Goal: Task Accomplishment & Management: Manage account settings

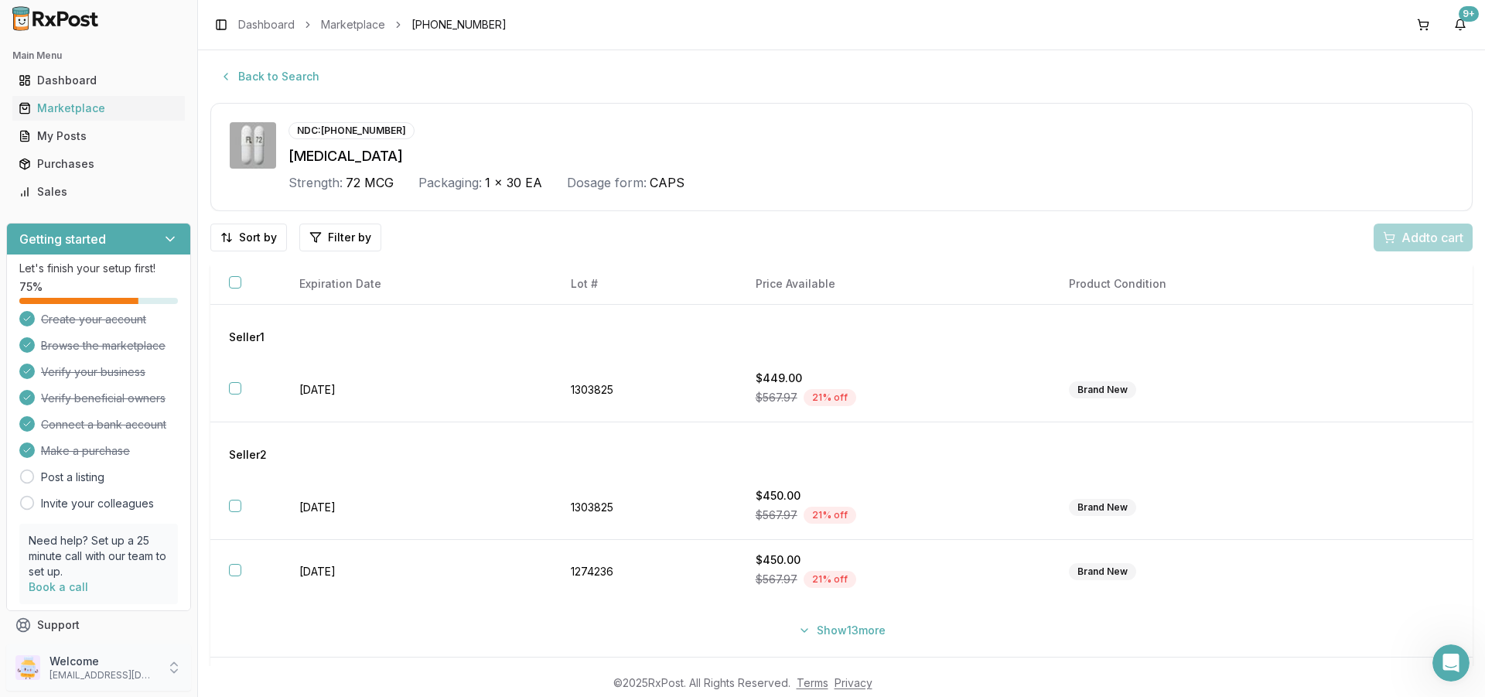
click at [170, 666] on icon at bounding box center [173, 667] width 15 height 15
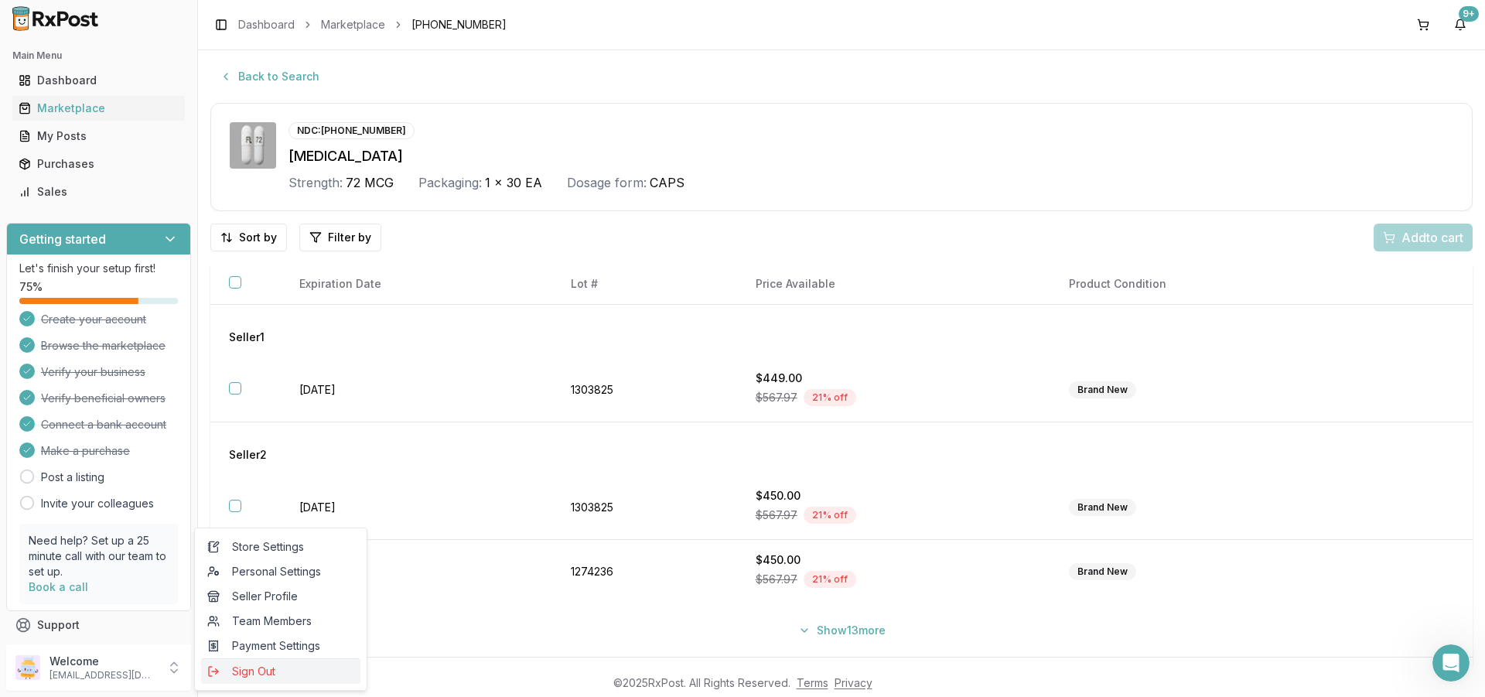
click at [239, 673] on span "Sign Out" at bounding box center [280, 670] width 147 height 15
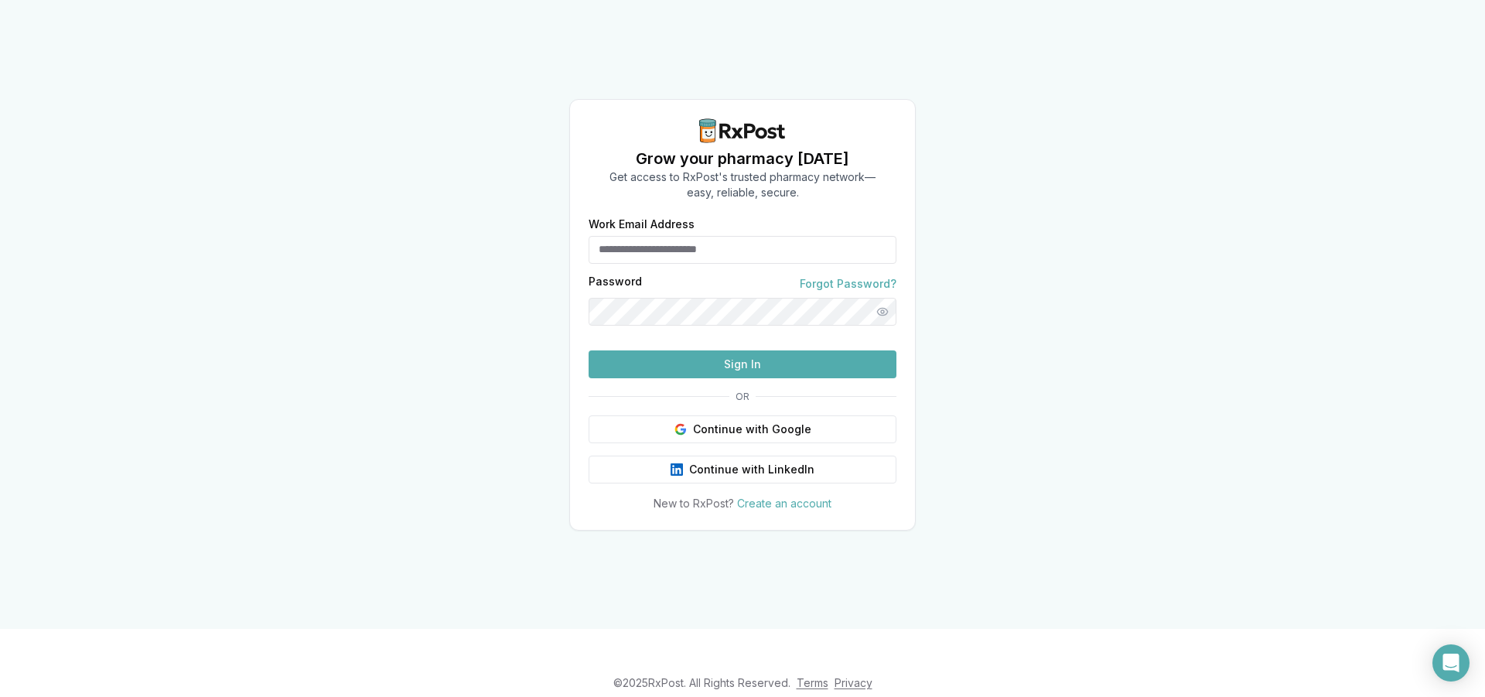
click at [660, 236] on input "Work Email Address" at bounding box center [742, 250] width 308 height 28
type input "**********"
click at [683, 378] on button "Sign In" at bounding box center [742, 364] width 308 height 28
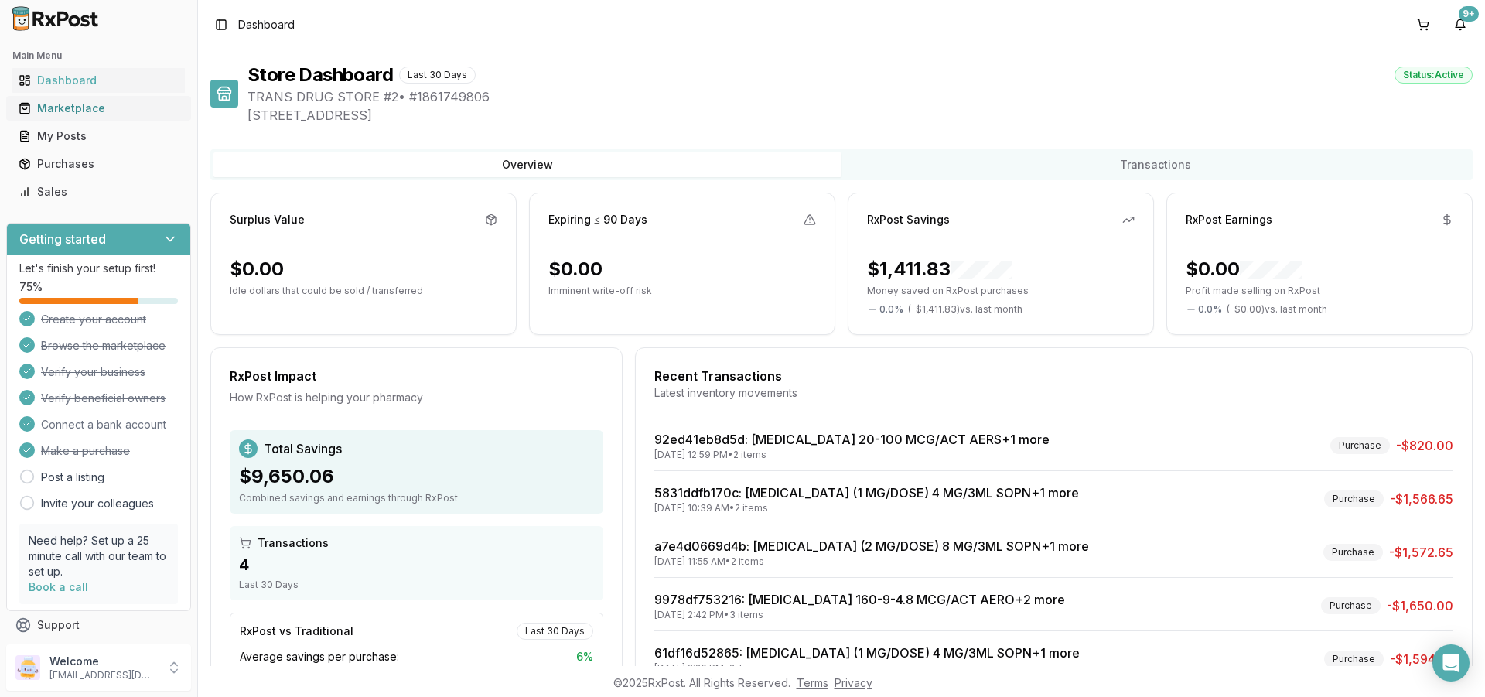
click at [99, 116] on link "Marketplace" at bounding box center [98, 108] width 172 height 28
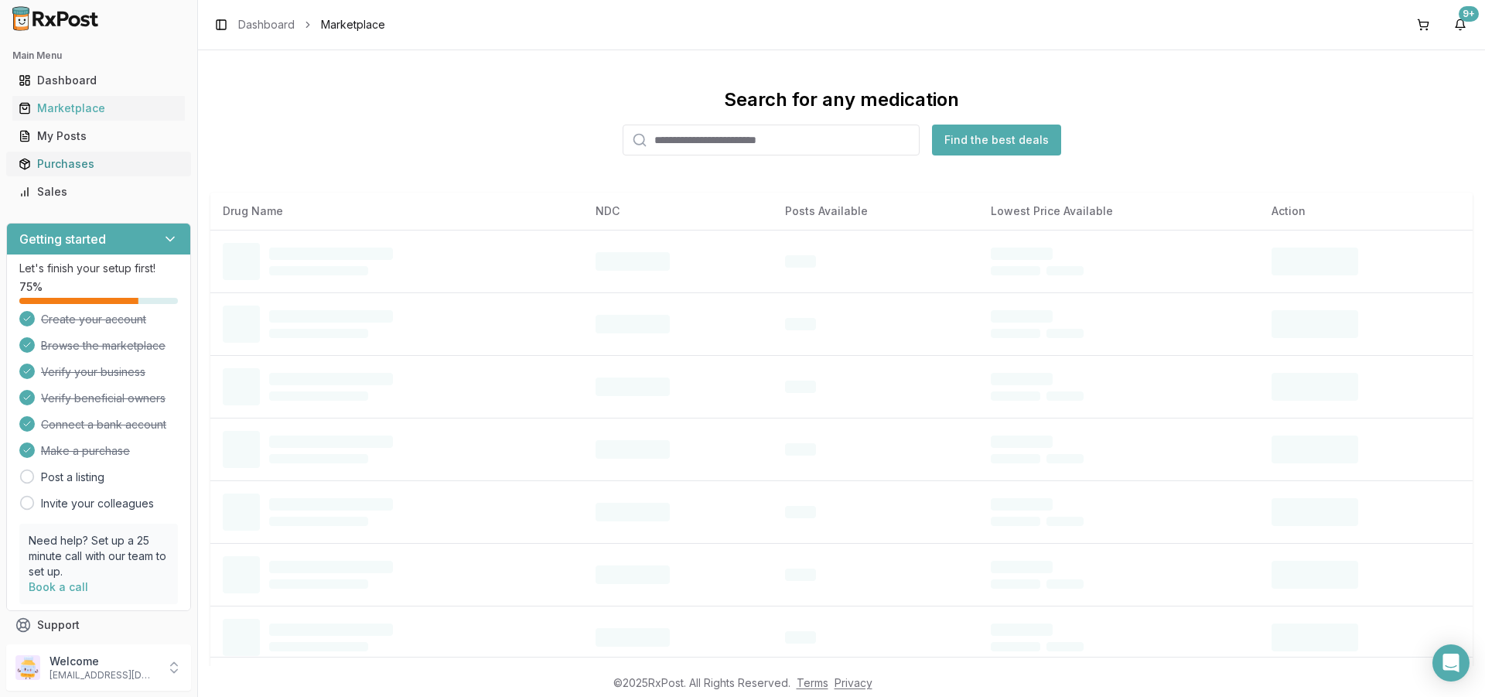
click at [77, 164] on div "Purchases" at bounding box center [99, 163] width 160 height 15
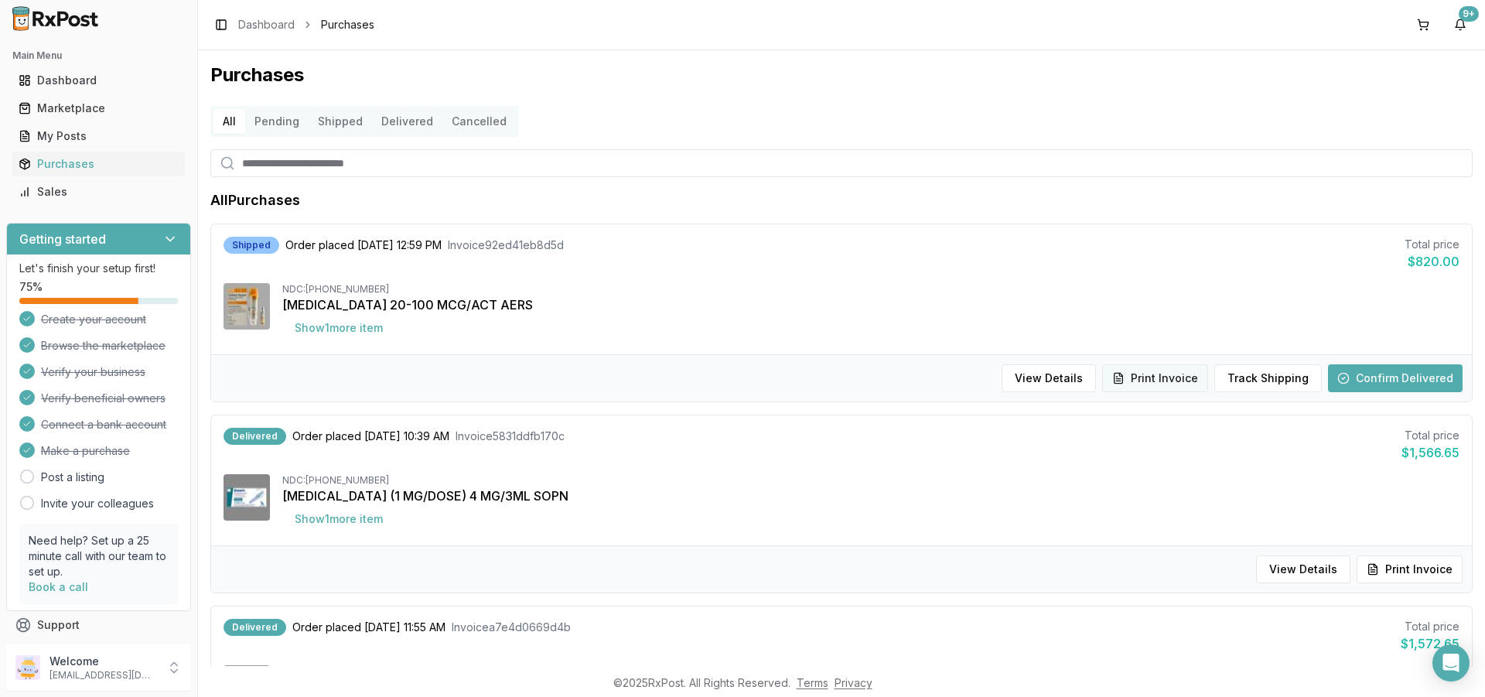
click at [1137, 381] on button "Print Invoice" at bounding box center [1155, 378] width 106 height 28
